Goal: Information Seeking & Learning: Learn about a topic

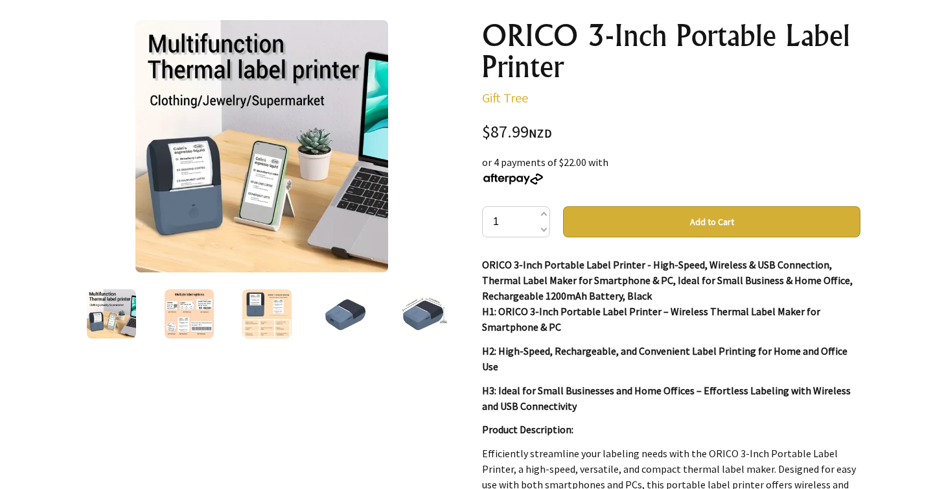
scroll to position [220, 0]
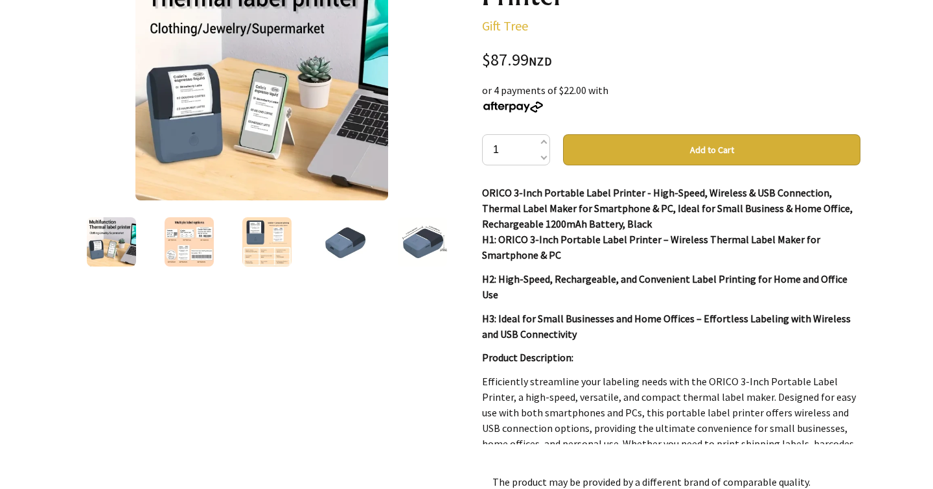
click at [364, 252] on img at bounding box center [344, 241] width 49 height 49
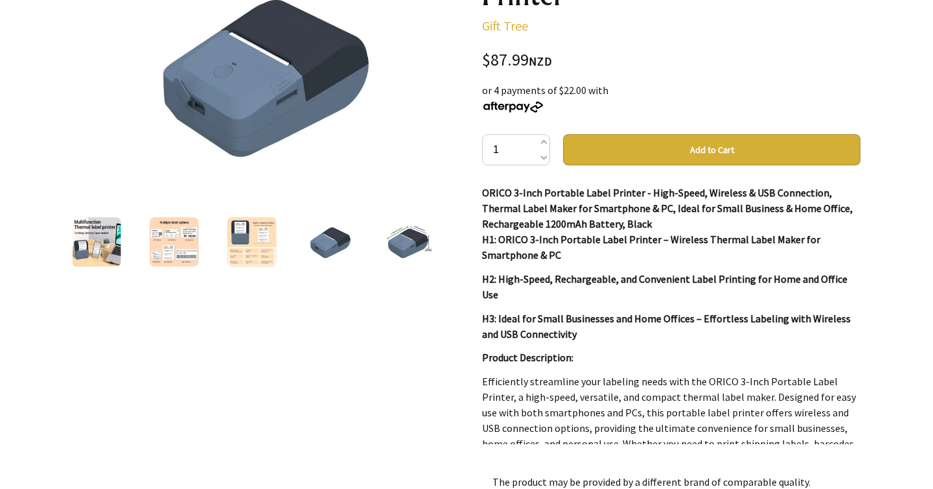
click at [425, 243] on div at bounding box center [247, 242] width 379 height 54
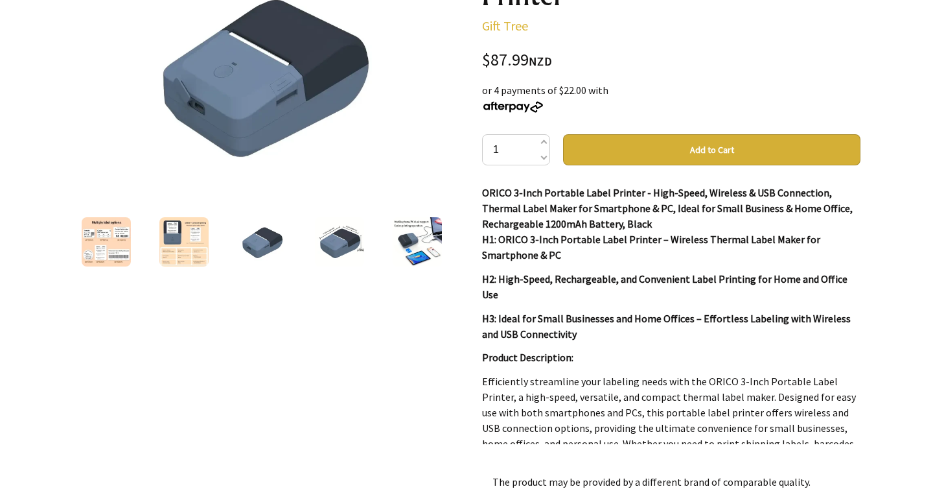
click at [340, 248] on img at bounding box center [339, 241] width 49 height 49
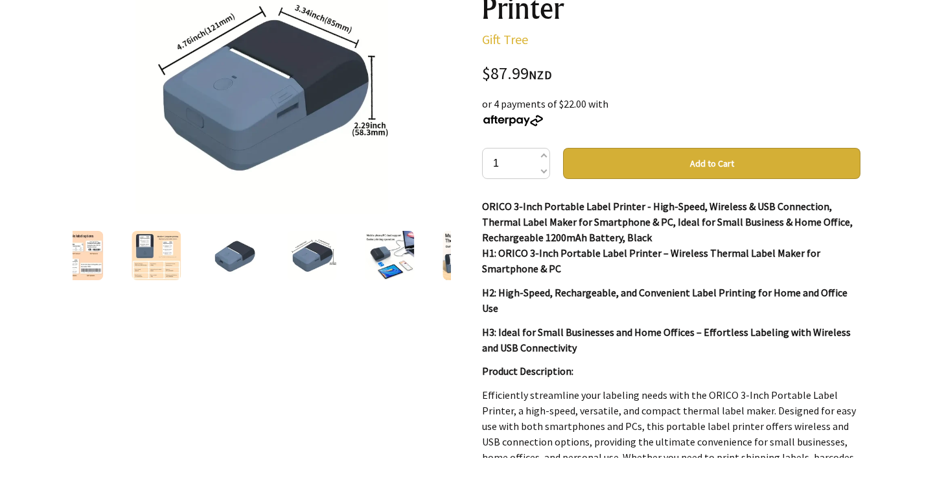
scroll to position [197, 0]
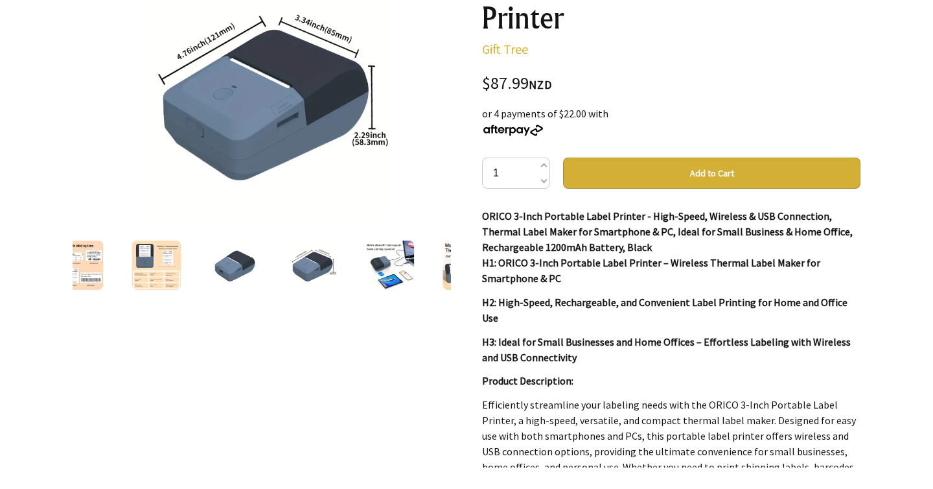
click at [368, 262] on img at bounding box center [389, 264] width 49 height 49
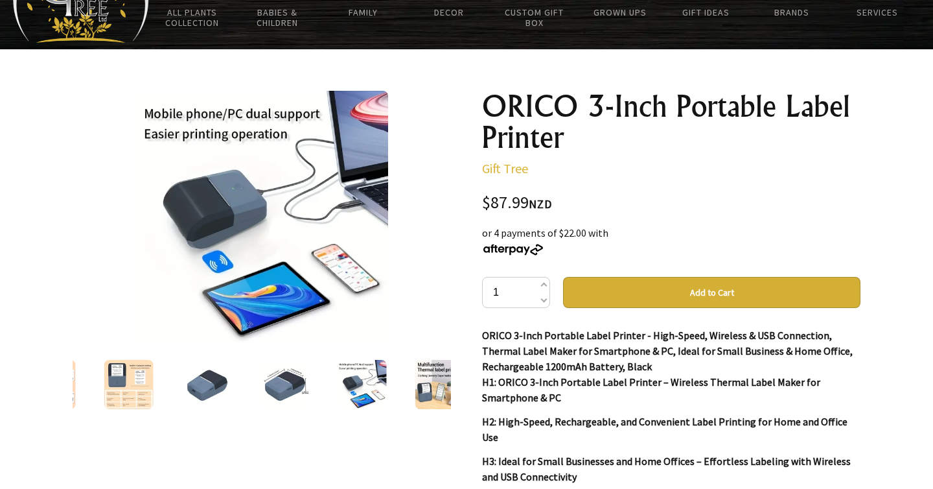
scroll to position [75, 0]
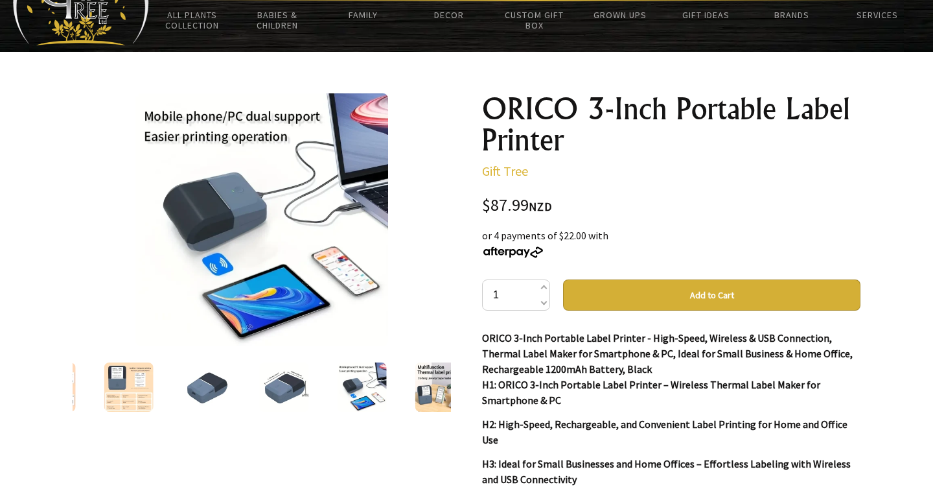
click at [397, 382] on div at bounding box center [362, 387] width 78 height 54
click at [426, 382] on img at bounding box center [439, 386] width 49 height 49
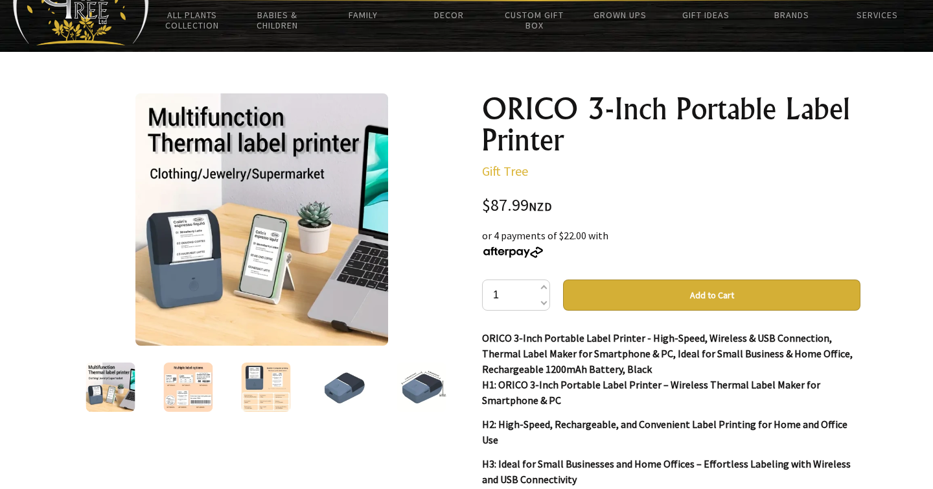
click at [388, 388] on div at bounding box center [421, 387] width 78 height 54
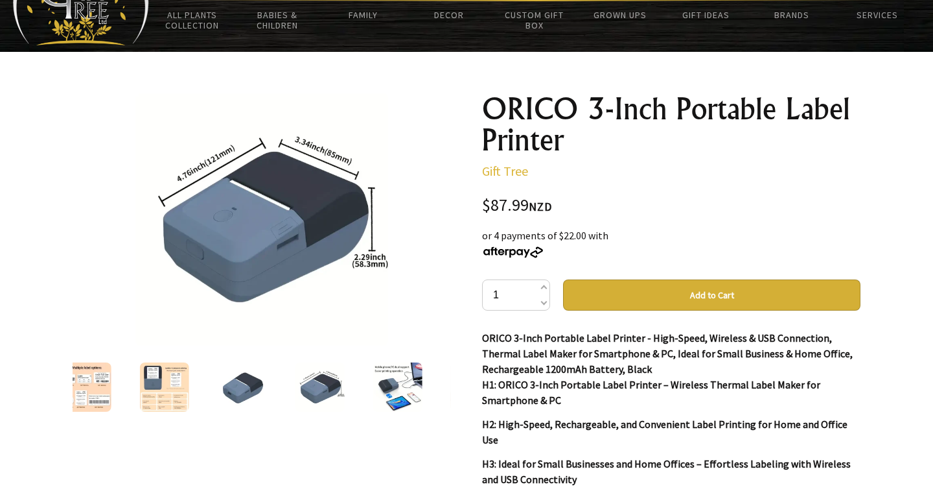
click at [388, 388] on img at bounding box center [397, 386] width 49 height 49
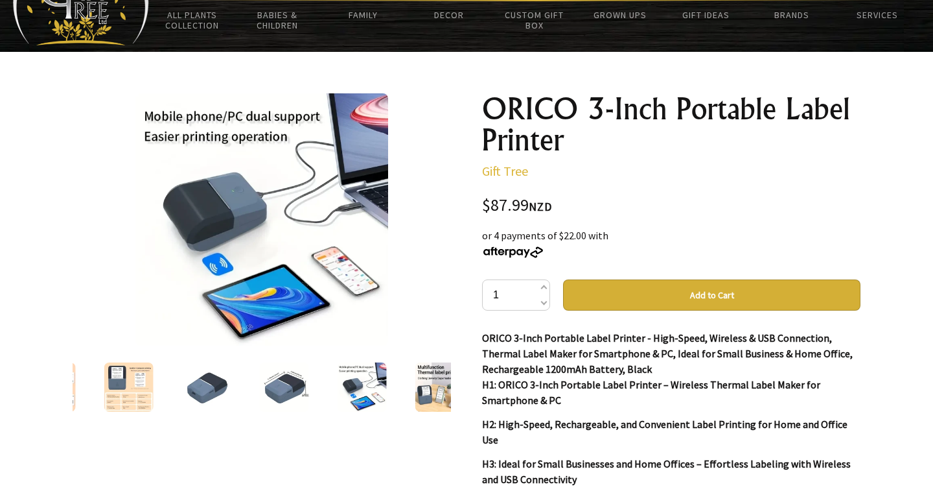
click at [388, 388] on div at bounding box center [362, 387] width 78 height 54
click at [150, 396] on img at bounding box center [128, 386] width 49 height 49
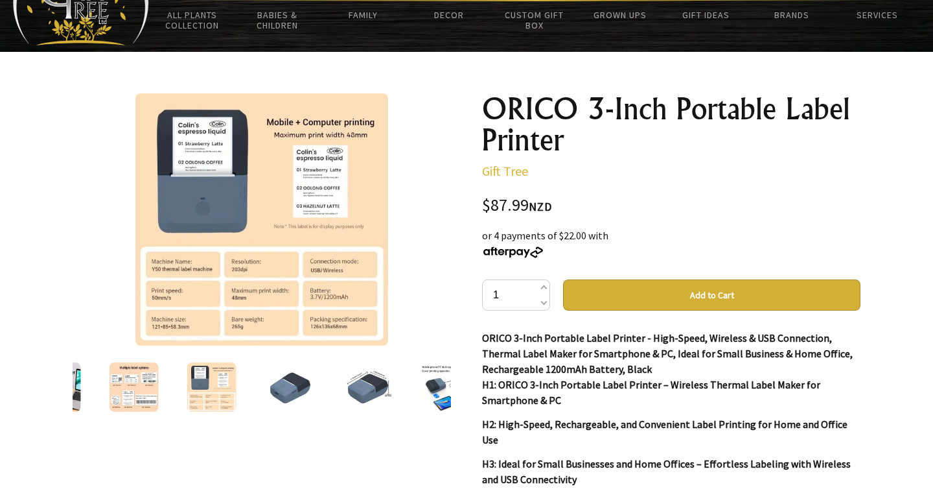
click at [197, 399] on img at bounding box center [211, 386] width 49 height 49
click at [143, 384] on img at bounding box center [134, 386] width 49 height 49
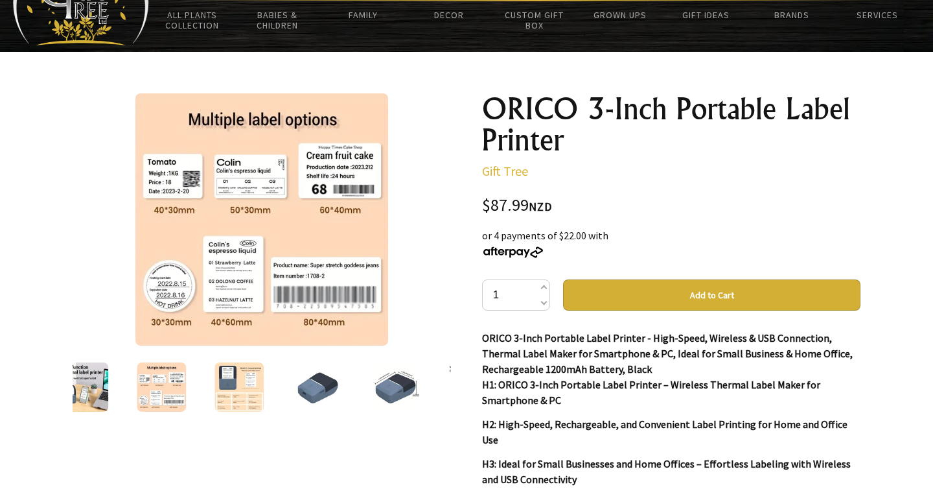
click at [118, 373] on div at bounding box center [84, 387] width 78 height 54
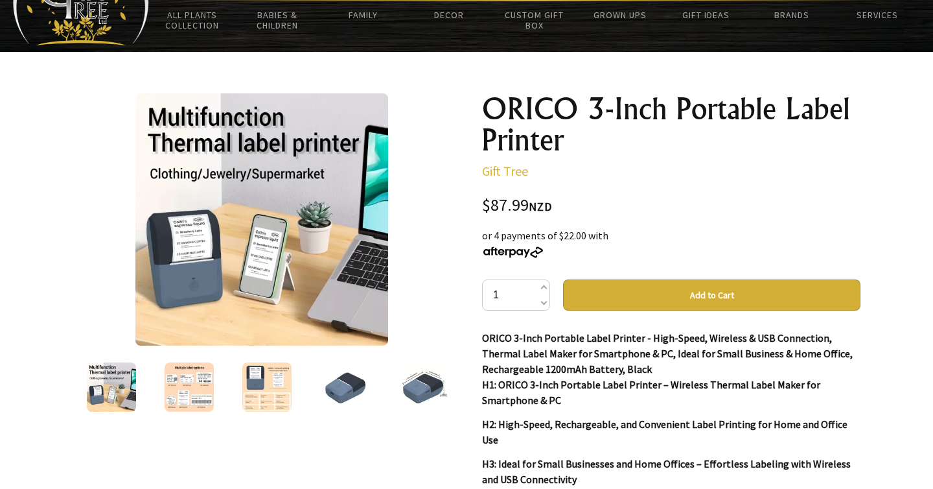
click at [112, 382] on img at bounding box center [111, 386] width 49 height 49
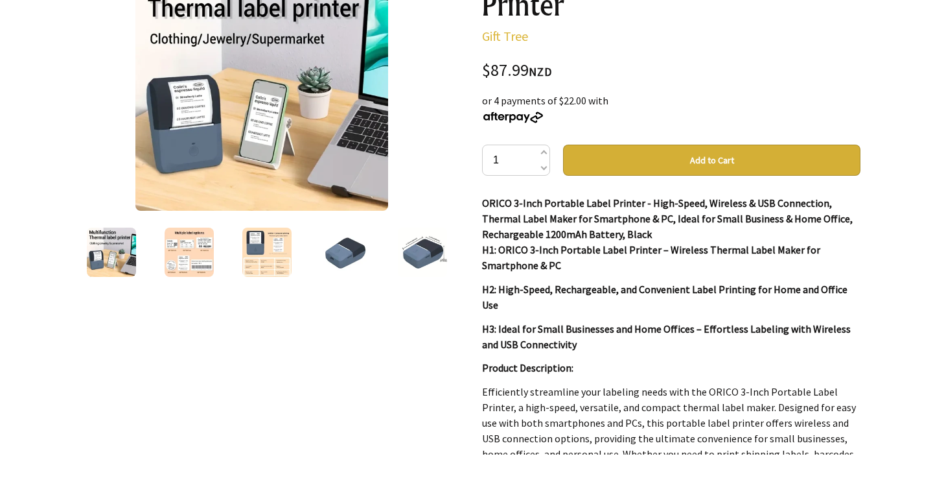
scroll to position [211, 0]
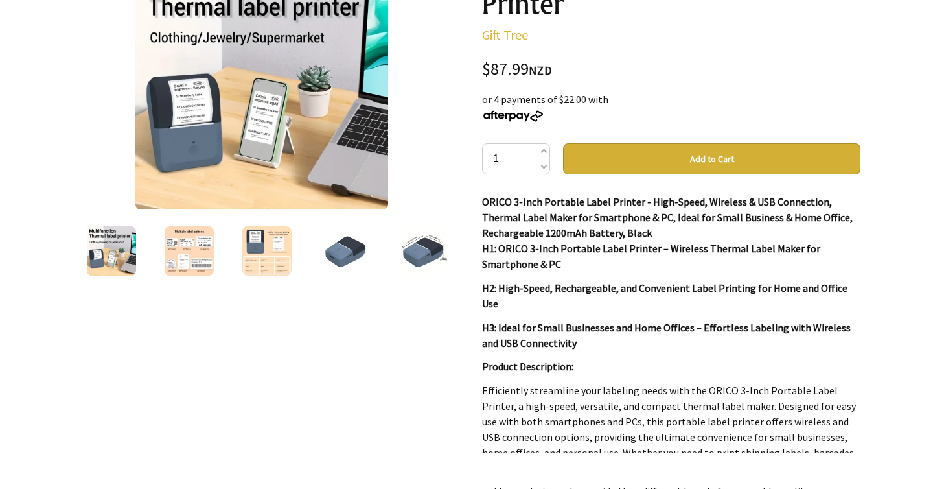
click at [543, 320] on p "H3: Ideal for Small Businesses and Home Offices – Effortless Labeling with Wire…" at bounding box center [671, 335] width 379 height 31
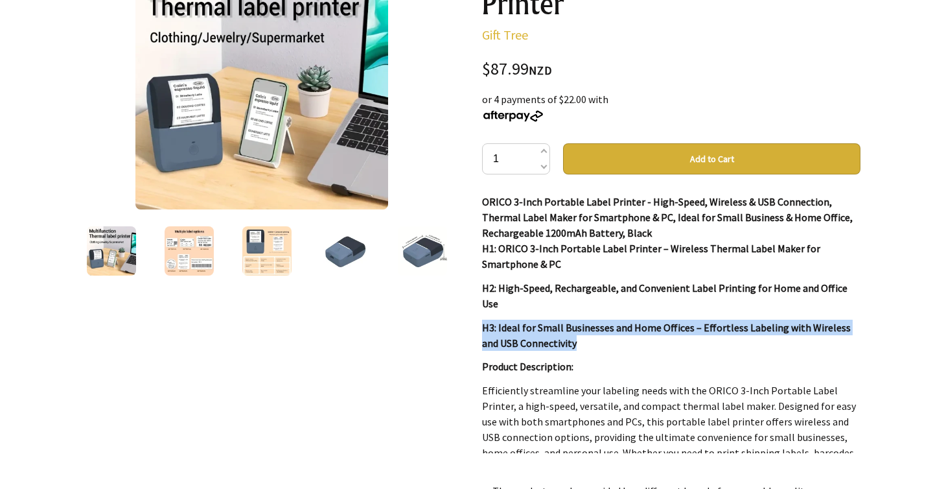
click at [543, 320] on p "H3: Ideal for Small Businesses and Home Offices – Effortless Labeling with Wire…" at bounding box center [671, 335] width 379 height 31
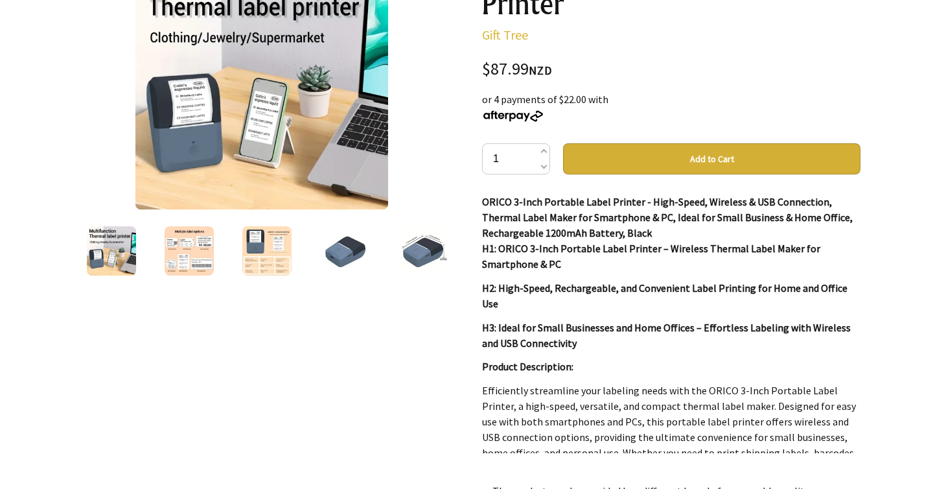
click at [533, 268] on strong "H1: ORICO 3-Inch Portable Label Printer – Wireless Thermal Label Maker for Smar…" at bounding box center [651, 256] width 338 height 29
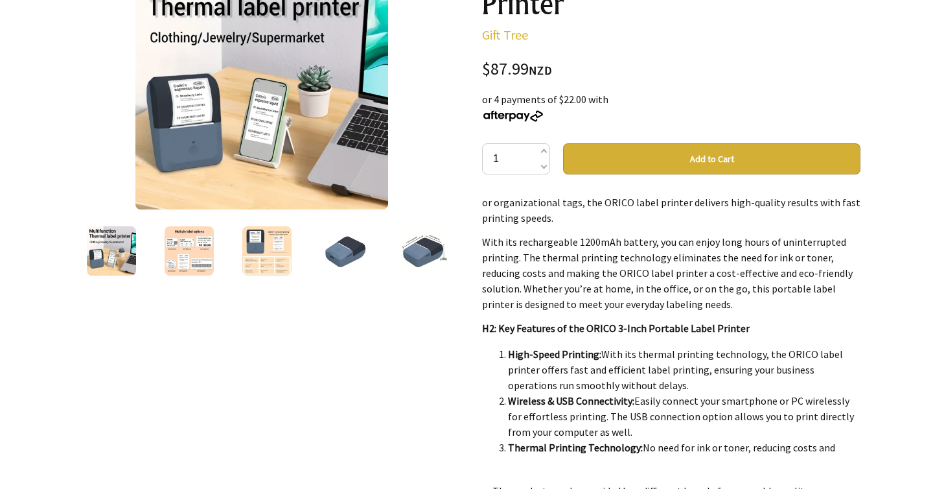
scroll to position [272, 0]
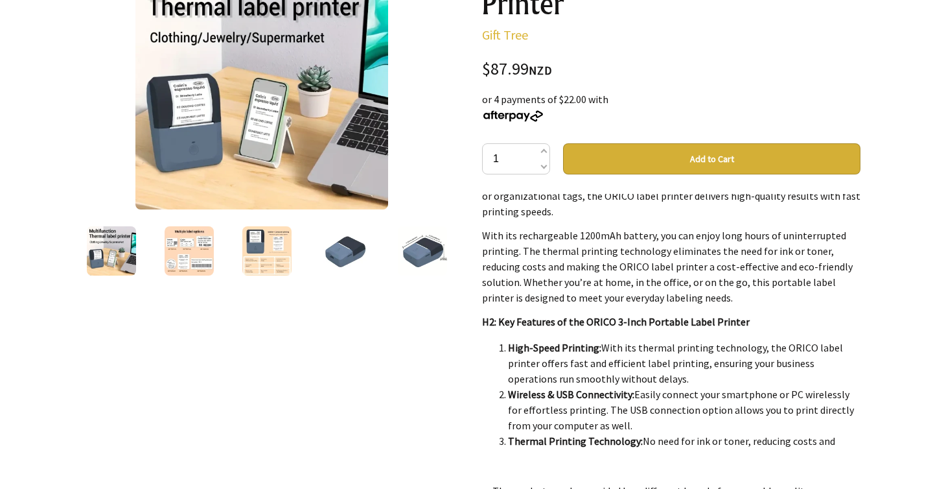
click at [533, 268] on p "With its rechargeable 1200mAh battery, you can enjoy long hours of uninterrupte…" at bounding box center [671, 267] width 379 height 78
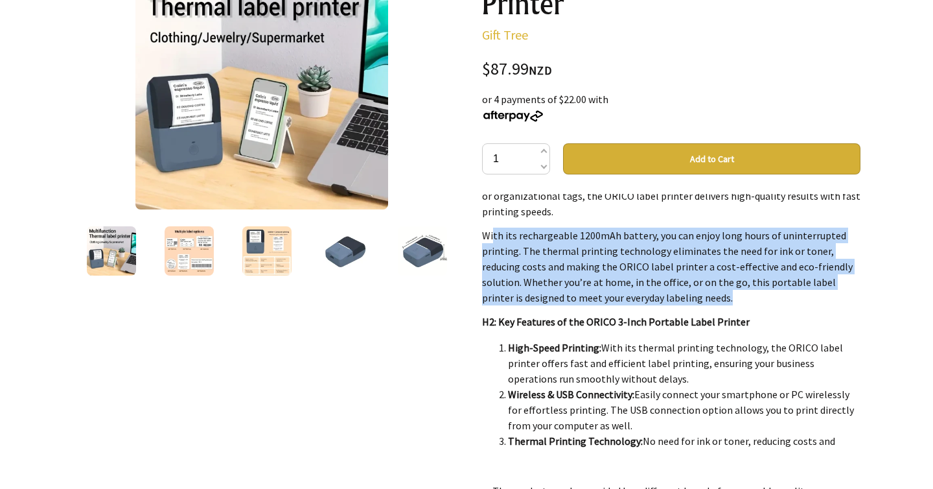
click at [533, 268] on p "With its rechargeable 1200mAh battery, you can enjoy long hours of uninterrupte…" at bounding box center [671, 267] width 379 height 78
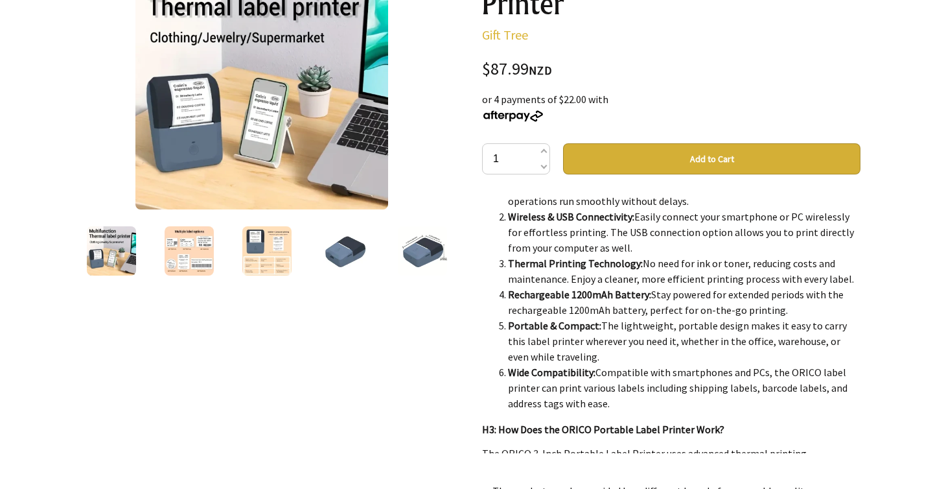
click at [533, 268] on li "Thermal Printing Technology: No need for ink or toner, reducing costs and maint…" at bounding box center [684, 270] width 353 height 31
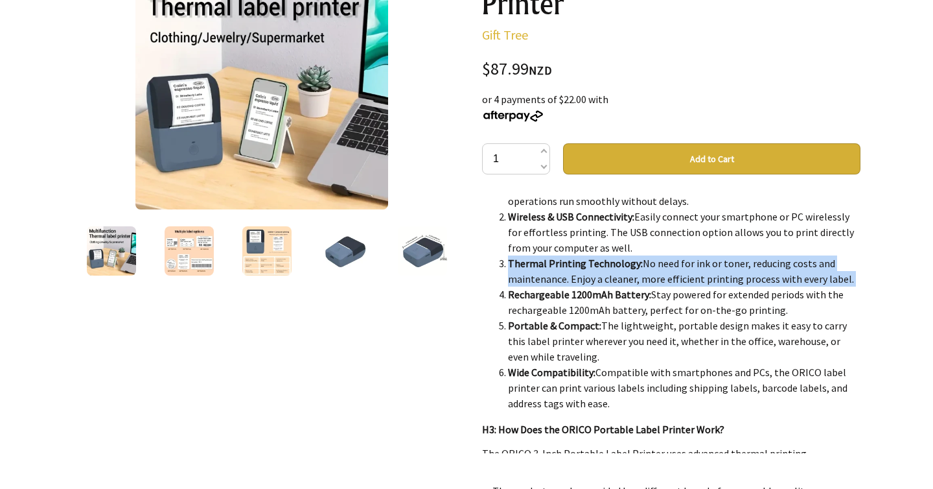
click at [533, 268] on li "Thermal Printing Technology: No need for ink or toner, reducing costs and maint…" at bounding box center [684, 270] width 353 height 31
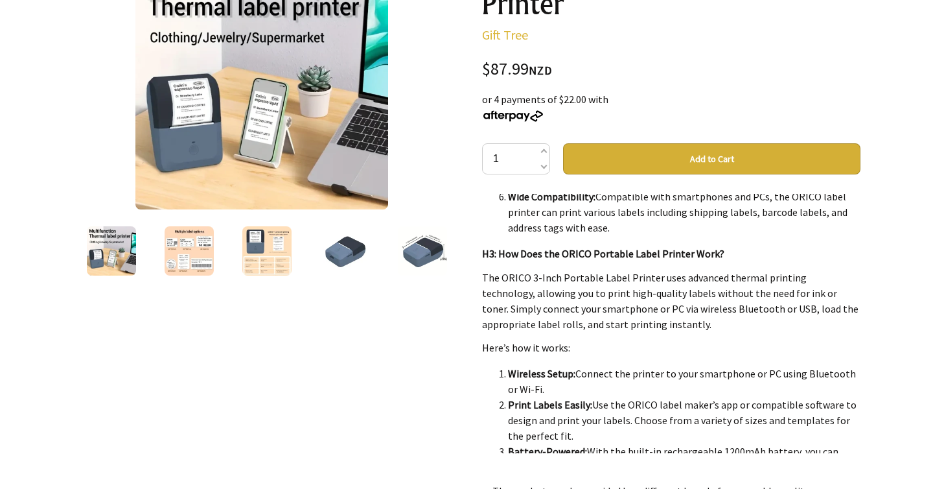
click at [533, 270] on p "The ORICO 3-Inch Portable Label Printer uses advanced thermal printing technolo…" at bounding box center [671, 301] width 379 height 62
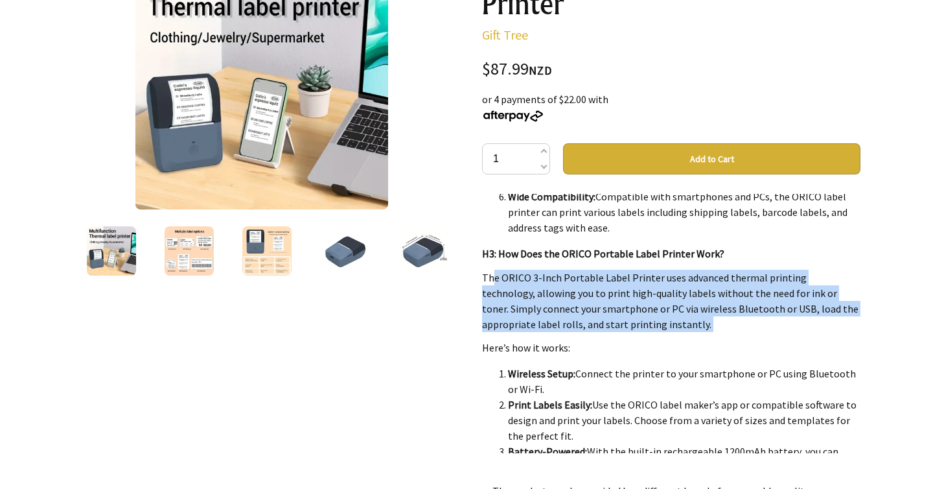
click at [533, 270] on p "The ORICO 3-Inch Portable Label Printer uses advanced thermal printing technolo…" at bounding box center [671, 301] width 379 height 62
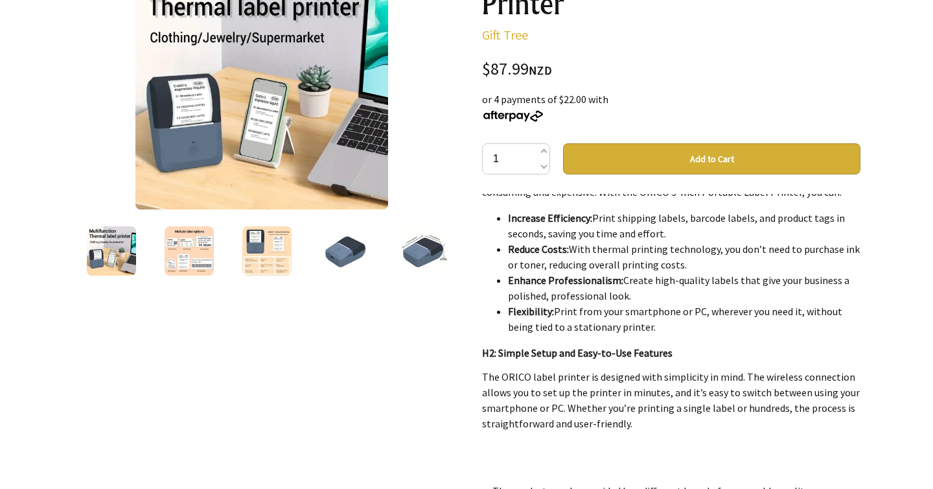
scroll to position [1335, 0]
